Goal: Task Accomplishment & Management: Use online tool/utility

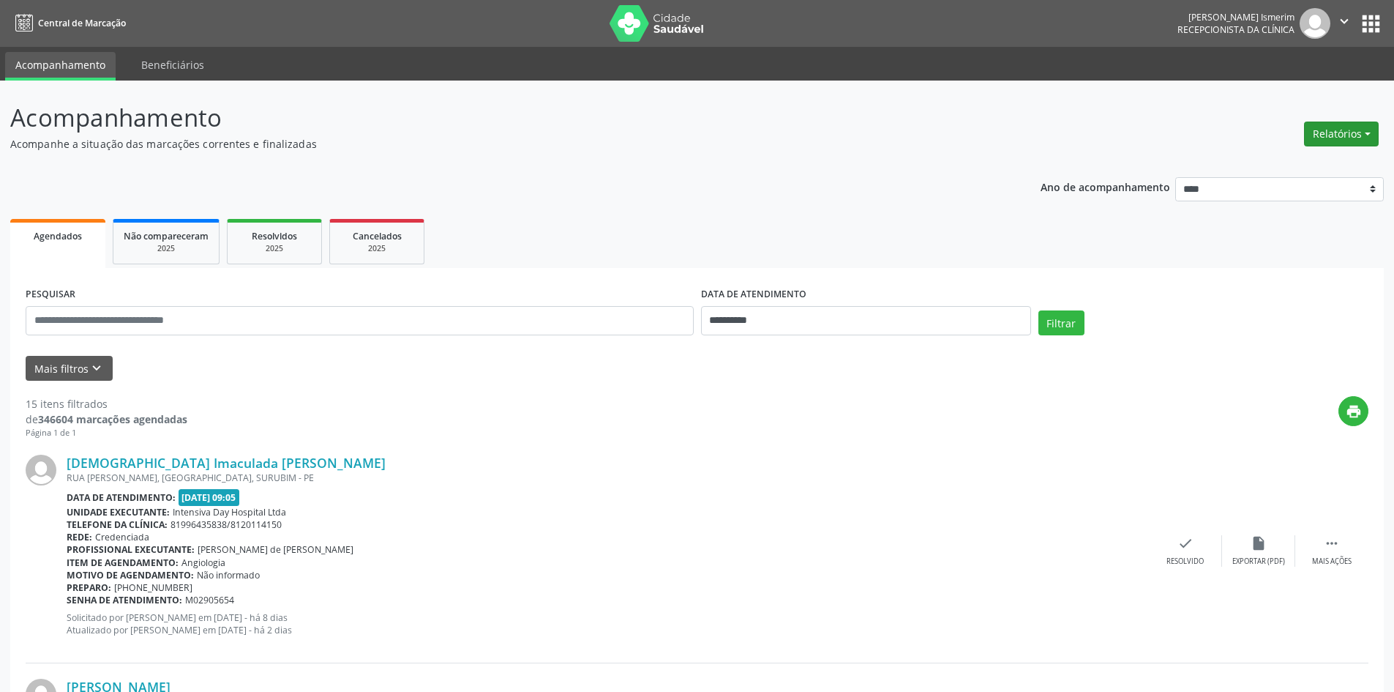
click at [1341, 131] on button "Relatórios" at bounding box center [1341, 134] width 75 height 25
click at [1331, 166] on link "Agendamentos" at bounding box center [1300, 165] width 157 height 20
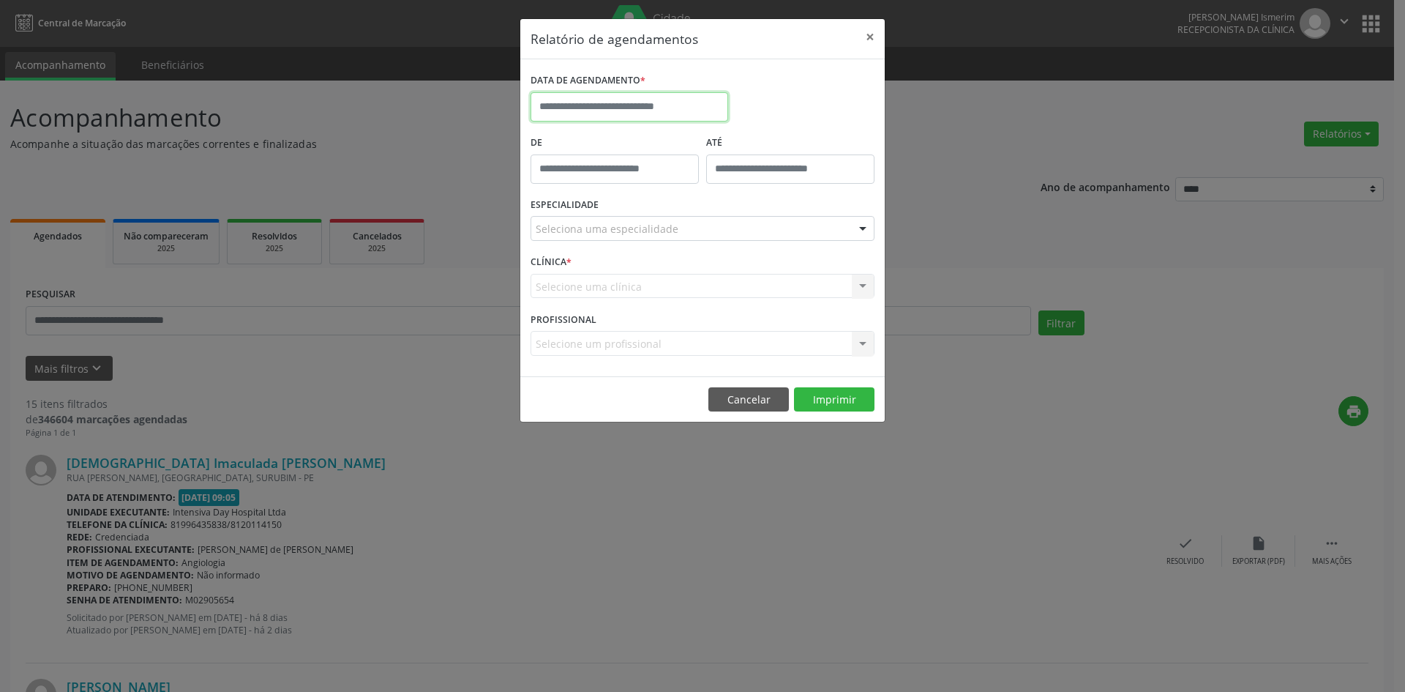
click at [608, 97] on input "text" at bounding box center [630, 106] width 198 height 29
click at [742, 184] on span "6" at bounding box center [739, 183] width 29 height 29
type input "**********"
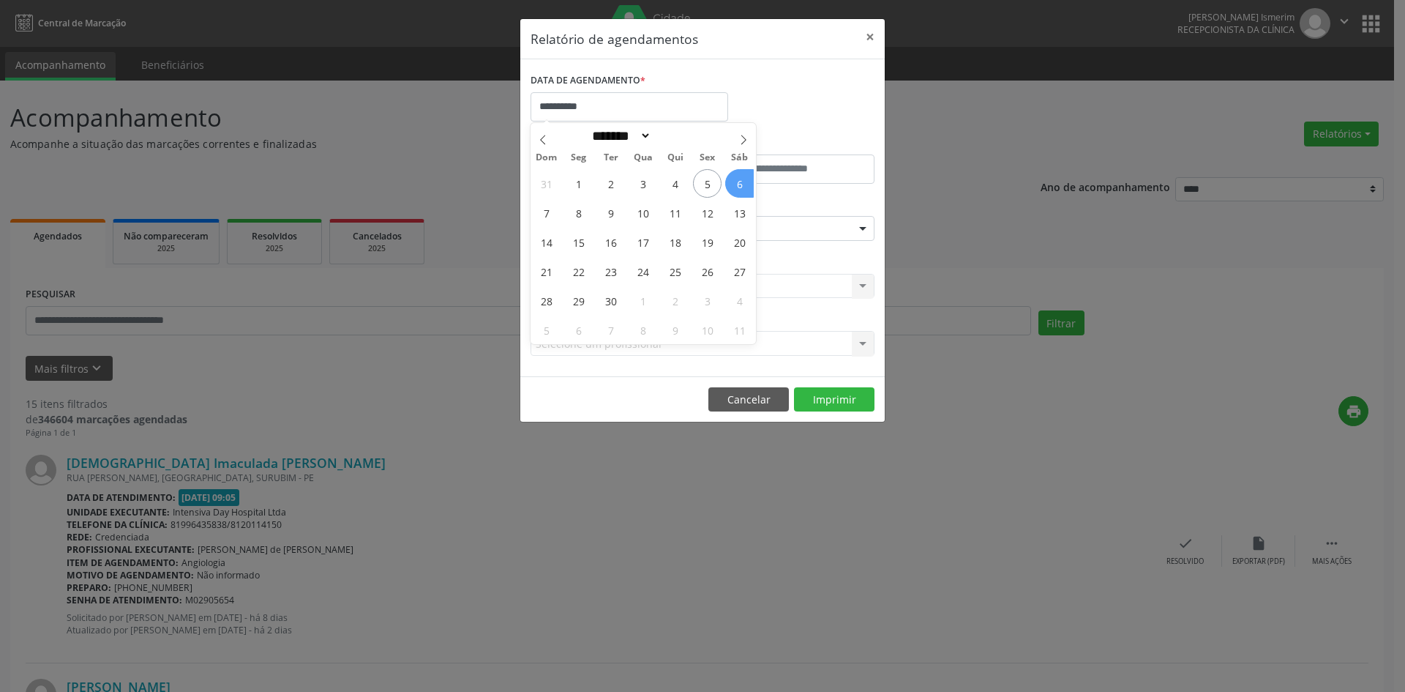
click at [742, 184] on span "6" at bounding box center [739, 183] width 29 height 29
click at [867, 227] on div at bounding box center [863, 229] width 22 height 25
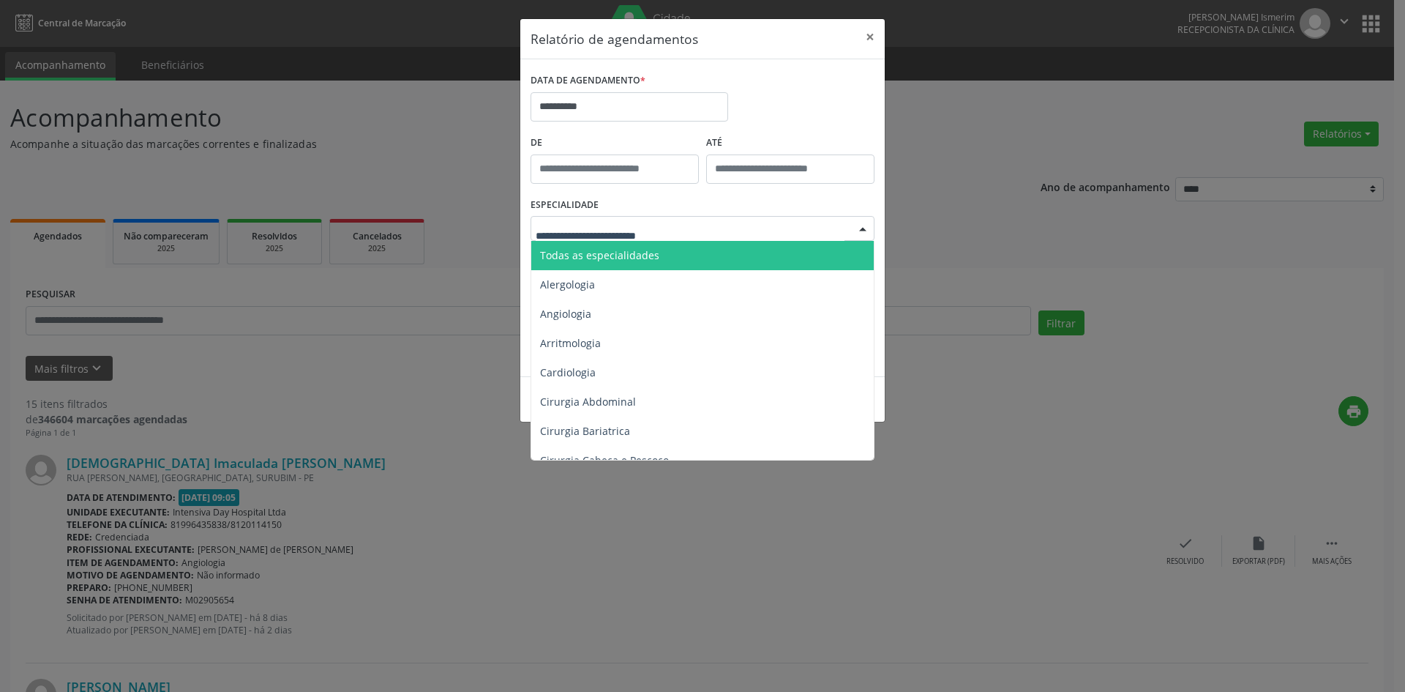
click at [709, 251] on span "Todas as especialidades" at bounding box center [703, 255] width 345 height 29
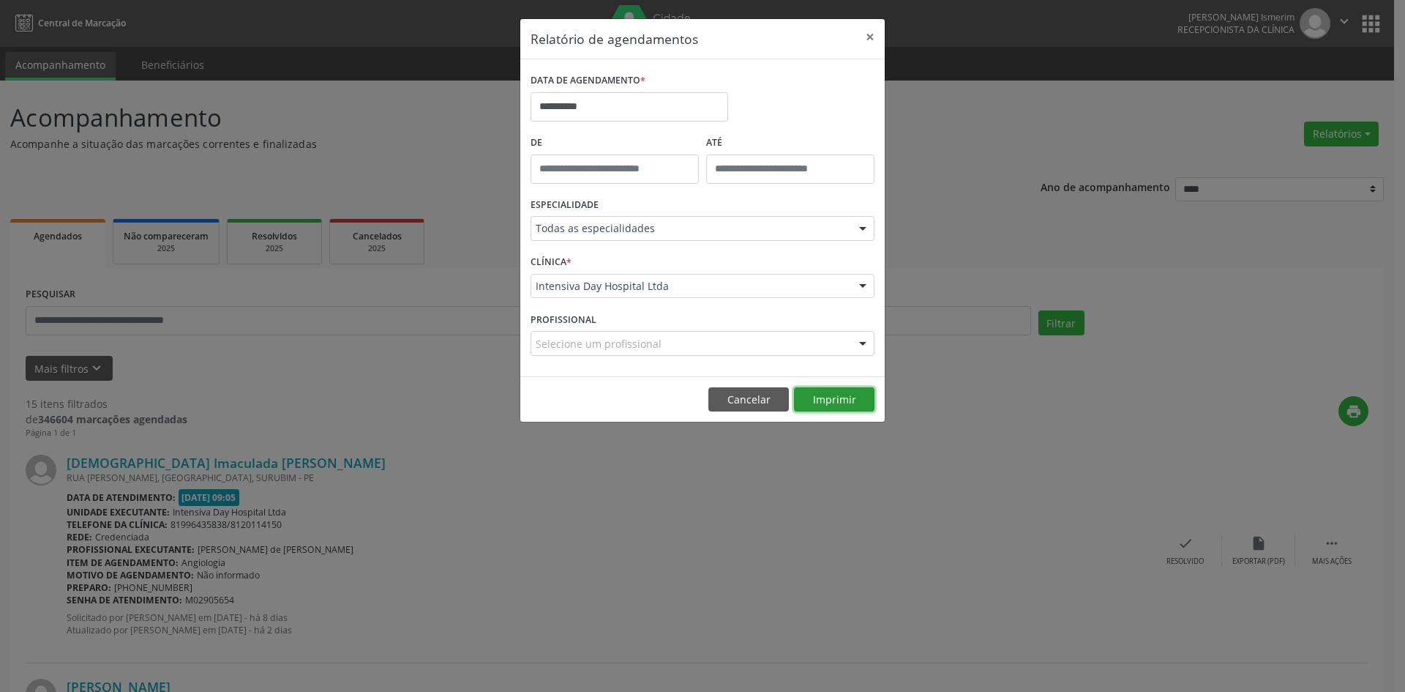
click at [833, 394] on button "Imprimir" at bounding box center [834, 399] width 81 height 25
click at [868, 38] on button "×" at bounding box center [870, 37] width 29 height 36
